Goal: Use online tool/utility

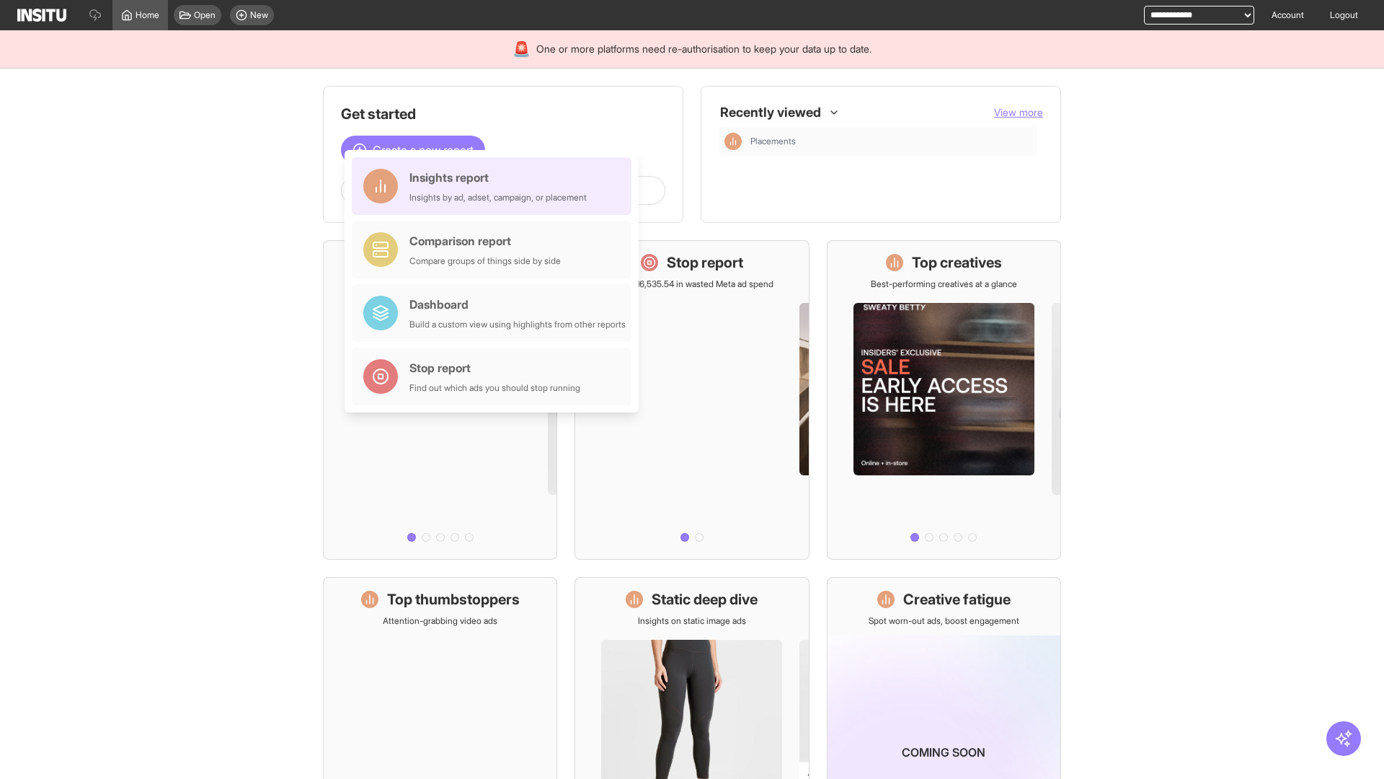
click at [495, 186] on div "Insights report Insights by ad, adset, campaign, or placement" at bounding box center [498, 186] width 177 height 35
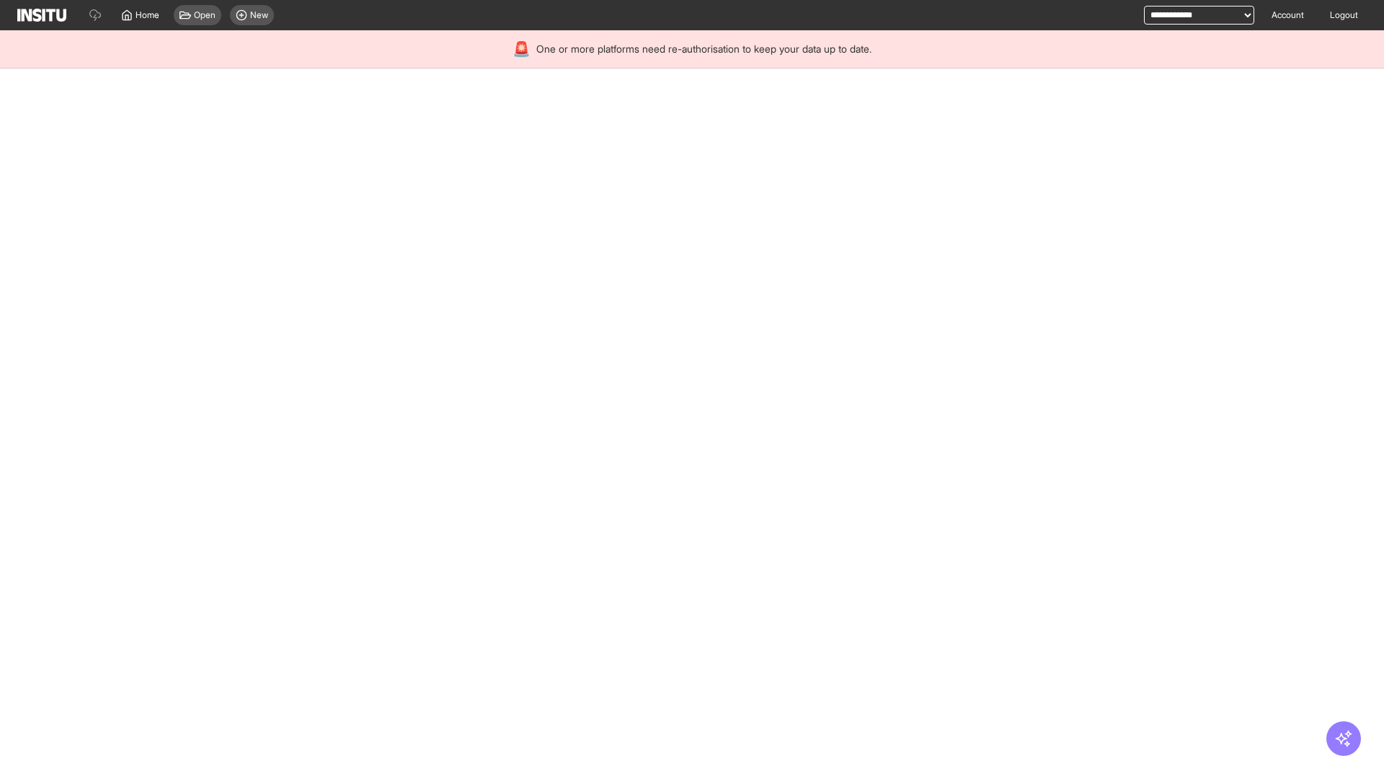
select select "**"
